Goal: Ask a question

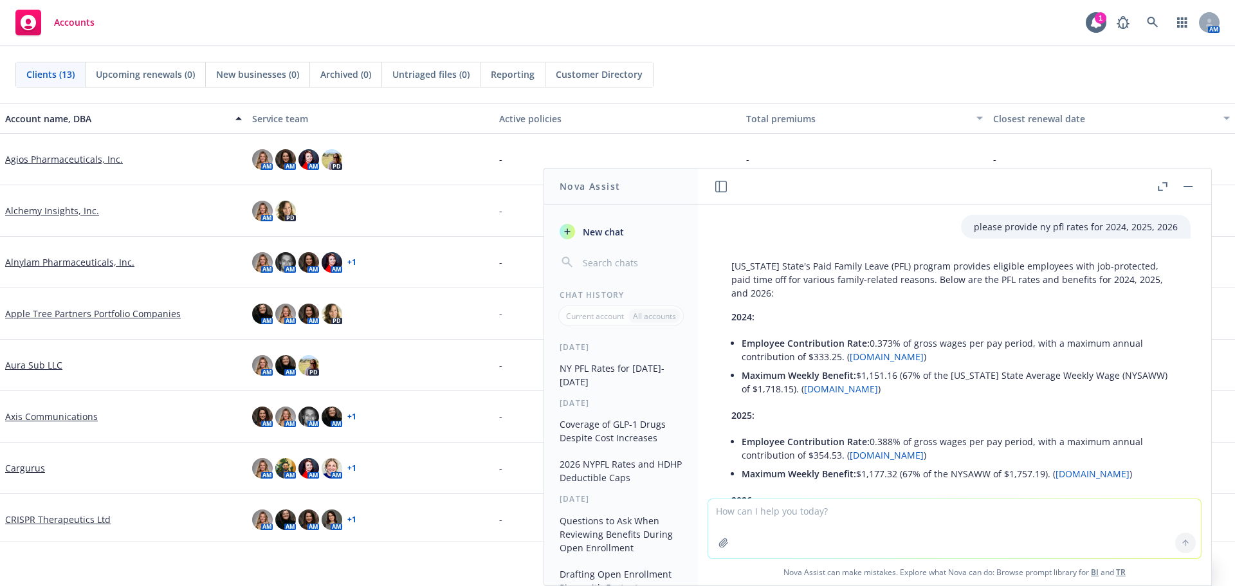
scroll to position [129, 0]
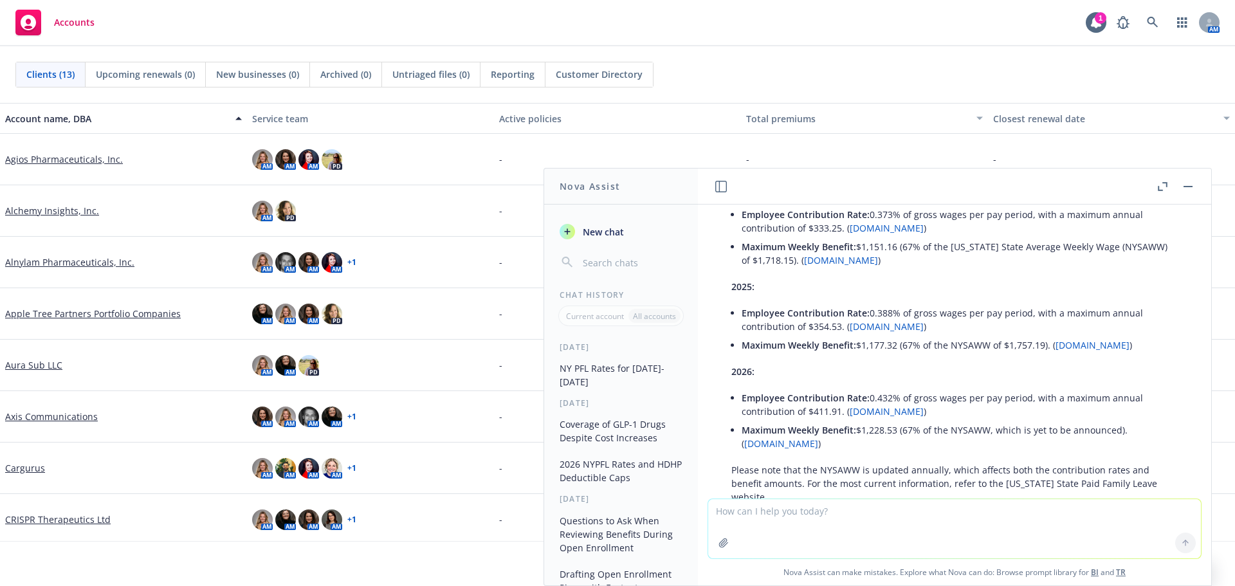
click at [835, 517] on textarea at bounding box center [954, 528] width 493 height 59
type textarea "what is the current penalty for employers not meeting ACA affordability rules"
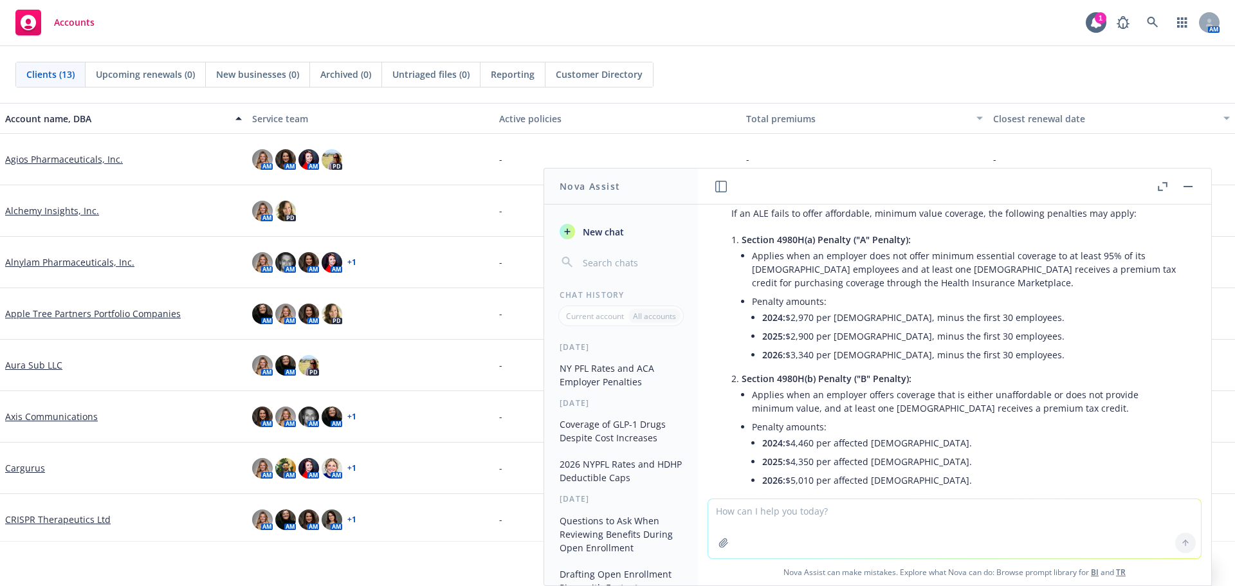
scroll to position [858, 0]
